Goal: Browse casually

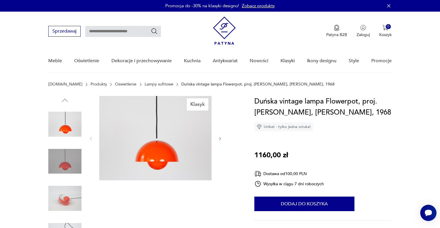
click at [66, 126] on img at bounding box center [64, 124] width 33 height 33
click at [74, 155] on img at bounding box center [64, 161] width 33 height 33
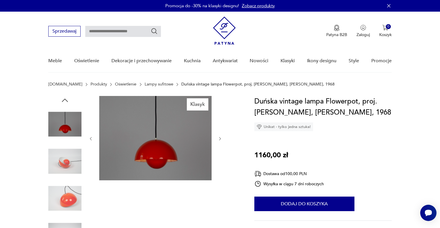
click at [68, 117] on img at bounding box center [64, 124] width 33 height 33
click at [156, 129] on img at bounding box center [155, 138] width 112 height 84
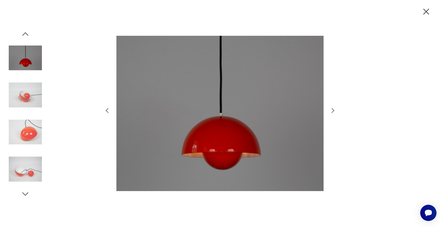
click at [332, 112] on icon "button" at bounding box center [333, 110] width 7 height 7
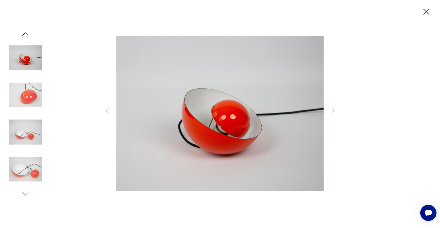
click at [332, 112] on icon "button" at bounding box center [333, 110] width 7 height 7
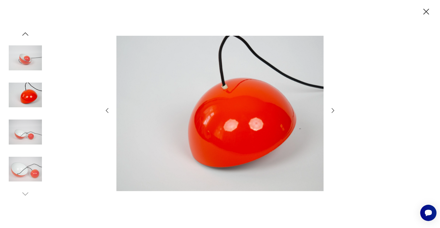
click at [332, 112] on icon "button" at bounding box center [333, 110] width 7 height 7
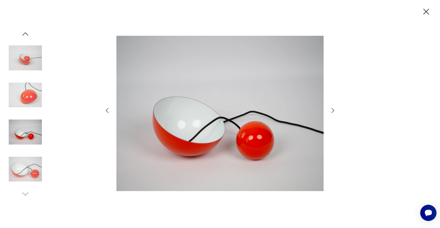
click at [332, 112] on icon "button" at bounding box center [333, 110] width 7 height 7
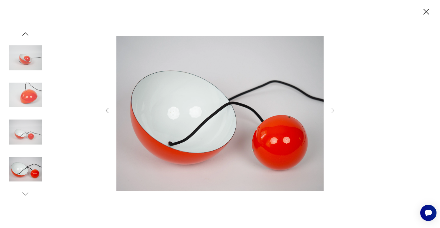
click at [30, 143] on img at bounding box center [25, 132] width 33 height 33
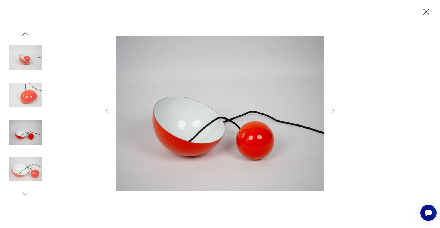
click at [29, 164] on img at bounding box center [25, 169] width 33 height 33
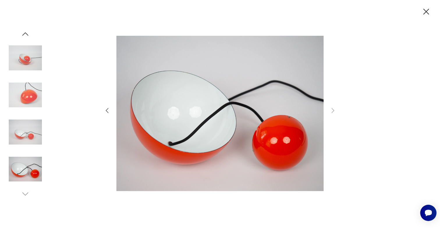
click at [34, 62] on img at bounding box center [25, 57] width 33 height 33
